Goal: Information Seeking & Learning: Learn about a topic

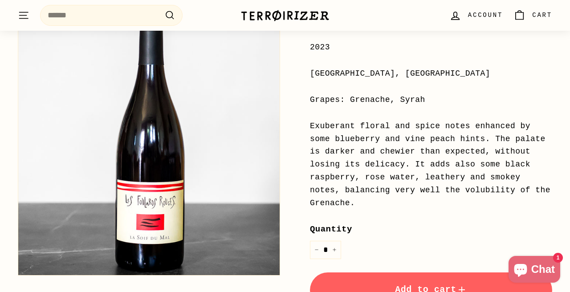
scroll to position [215, 0]
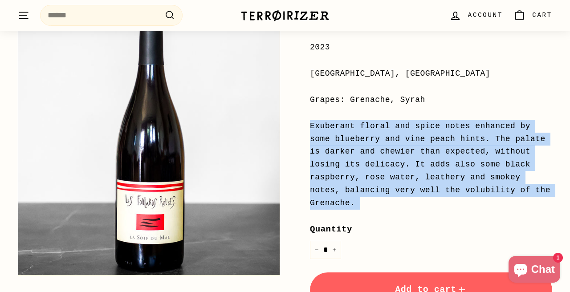
drag, startPoint x: 310, startPoint y: 98, endPoint x: 434, endPoint y: 217, distance: 171.7
click at [434, 217] on div "Price Regular price $37 00 $37.00 / 2023 [GEOGRAPHIC_DATA], [GEOGRAPHIC_DATA] G…" at bounding box center [431, 228] width 242 height 482
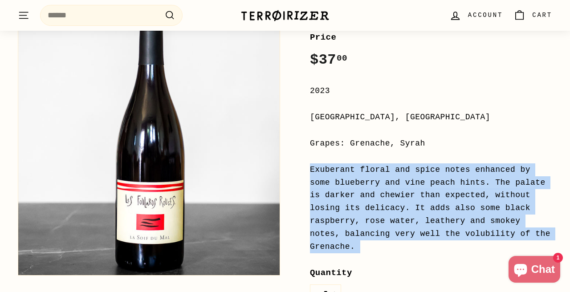
scroll to position [198, 0]
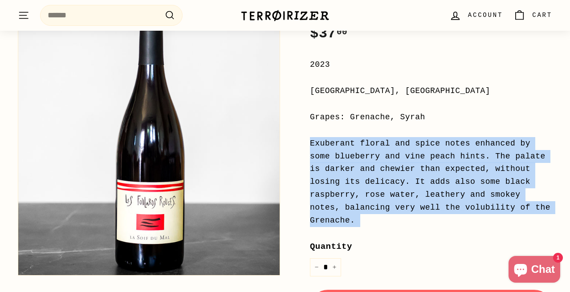
click at [386, 146] on div "Exuberant floral and spice notes enhanced by some blueberry and vine peach hint…" at bounding box center [431, 182] width 242 height 90
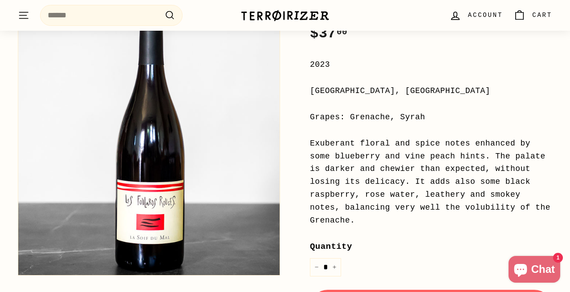
drag, startPoint x: 360, startPoint y: 220, endPoint x: 298, endPoint y: 118, distance: 120.1
click at [298, 118] on div "Home / La Soif du Mal (rouge) Les Foulards Rouges Price Regular price $37 00 $3…" at bounding box center [421, 200] width 262 height 572
copy div "Grapes: Grenache, Syrah Exuberant floral and spice notes enhanced by some blueb…"
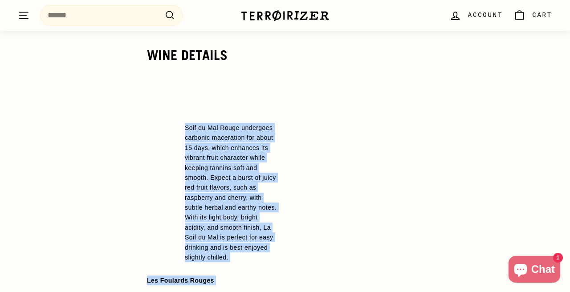
scroll to position [853, 0]
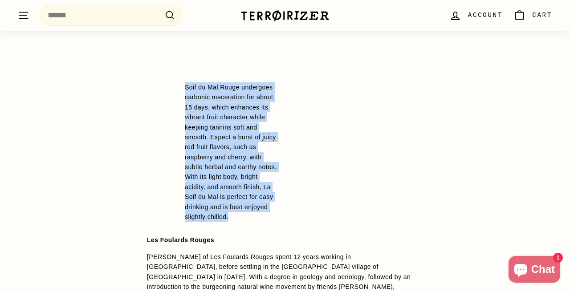
drag, startPoint x: 186, startPoint y: 153, endPoint x: 305, endPoint y: 220, distance: 136.8
click at [305, 220] on div "Soif du Mal Rouge undergoes carbonic maceration for about 15 days, which enhanc…" at bounding box center [280, 144] width 250 height 182
copy span "Soif du Mal Rouge undergoes carbonic maceration for about 15 days, which enhanc…"
